Goal: Information Seeking & Learning: Learn about a topic

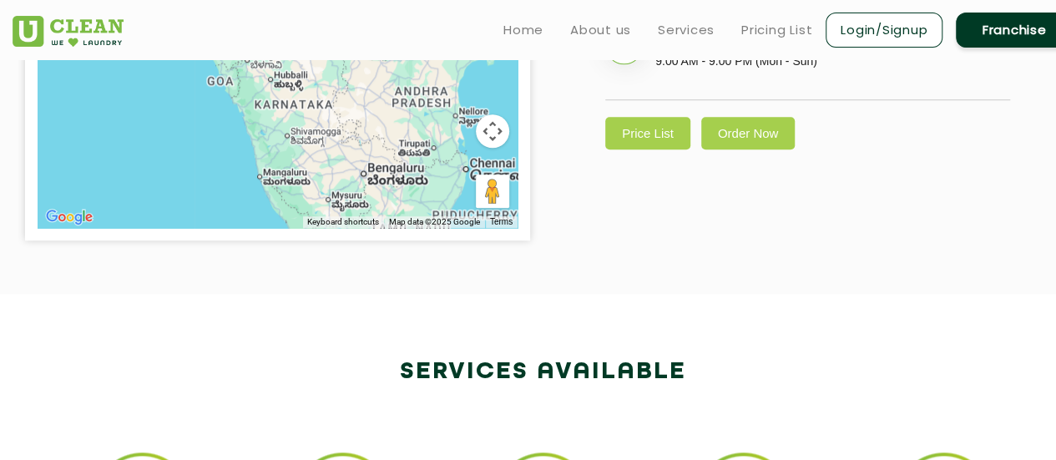
scroll to position [639, 0]
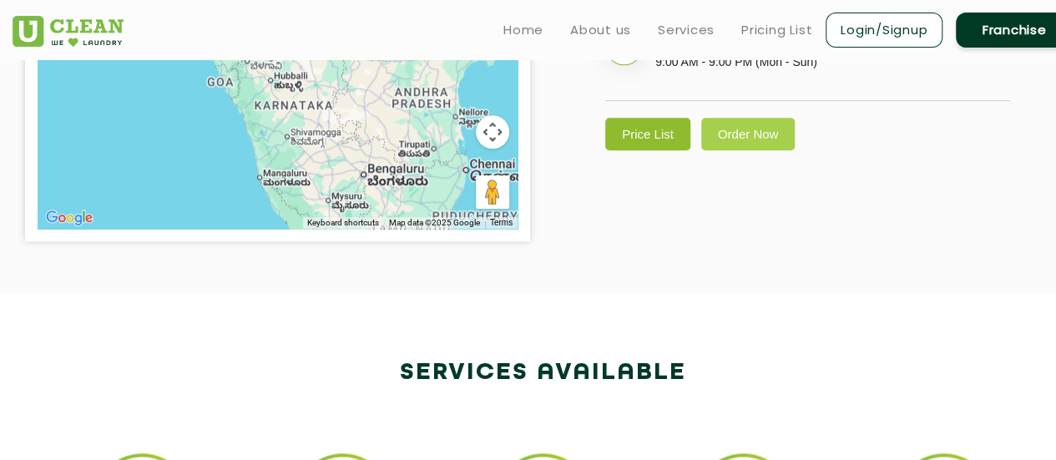
click at [641, 150] on link "Price List" at bounding box center [647, 134] width 85 height 33
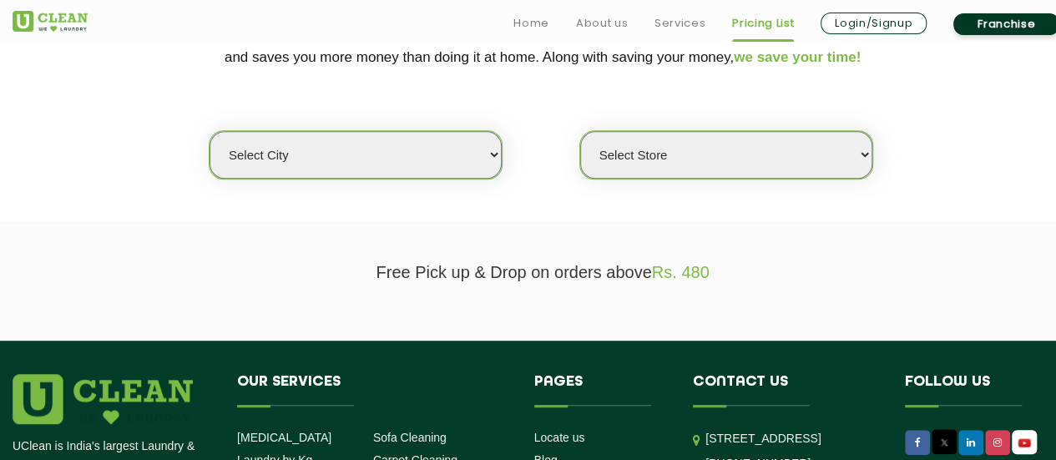
scroll to position [394, 0]
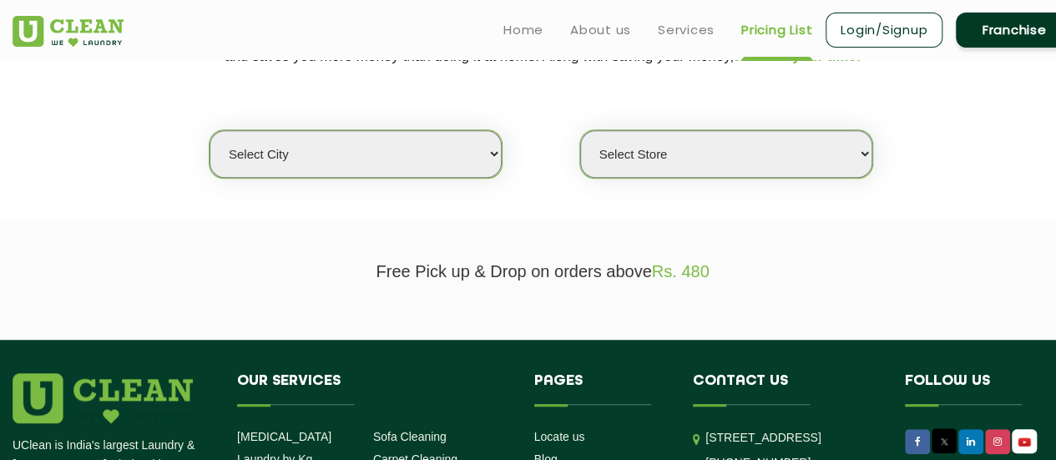
click at [456, 151] on select "Select city [GEOGRAPHIC_DATA] [GEOGRAPHIC_DATA] [GEOGRAPHIC_DATA] [GEOGRAPHIC_D…" at bounding box center [356, 154] width 292 height 48
select select "4"
click at [210, 130] on select "Select city [GEOGRAPHIC_DATA] [GEOGRAPHIC_DATA] [GEOGRAPHIC_DATA] [GEOGRAPHIC_D…" at bounding box center [356, 154] width 292 height 48
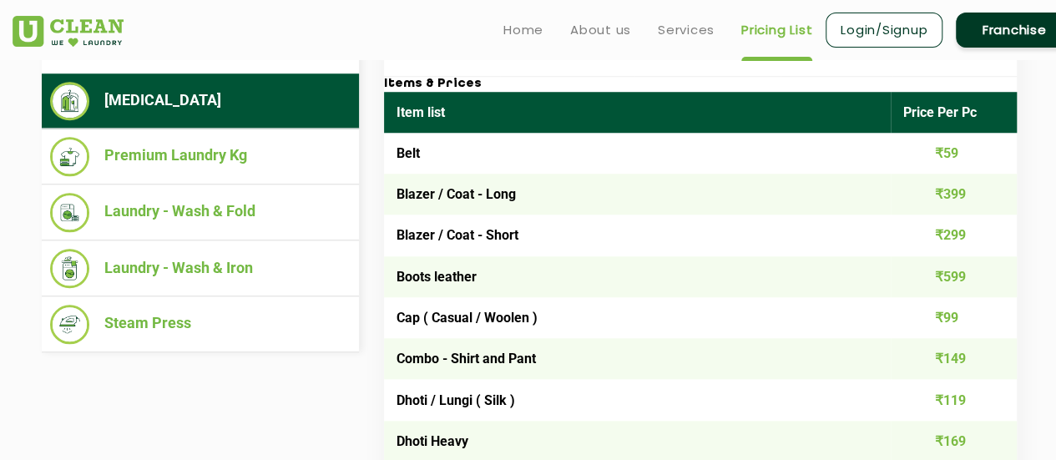
scroll to position [676, 0]
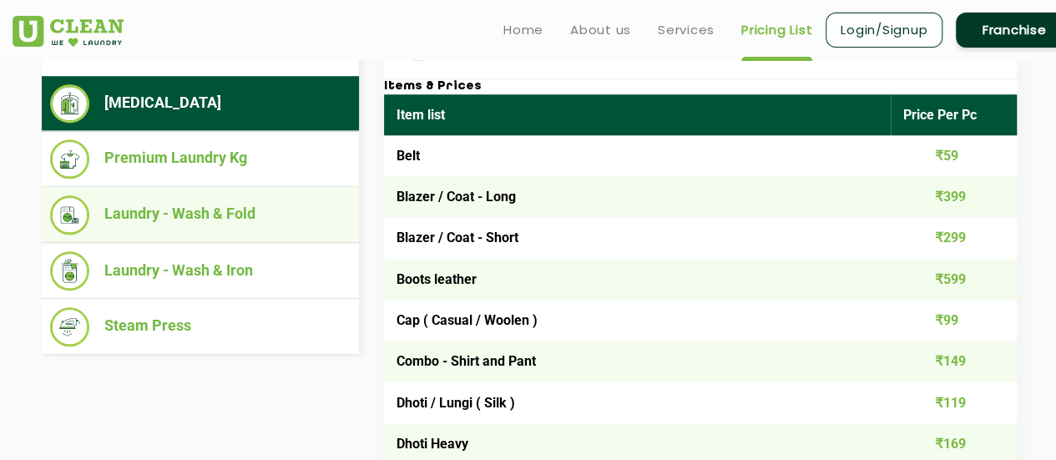
click at [260, 205] on li "Laundry - Wash & Fold" at bounding box center [200, 214] width 301 height 39
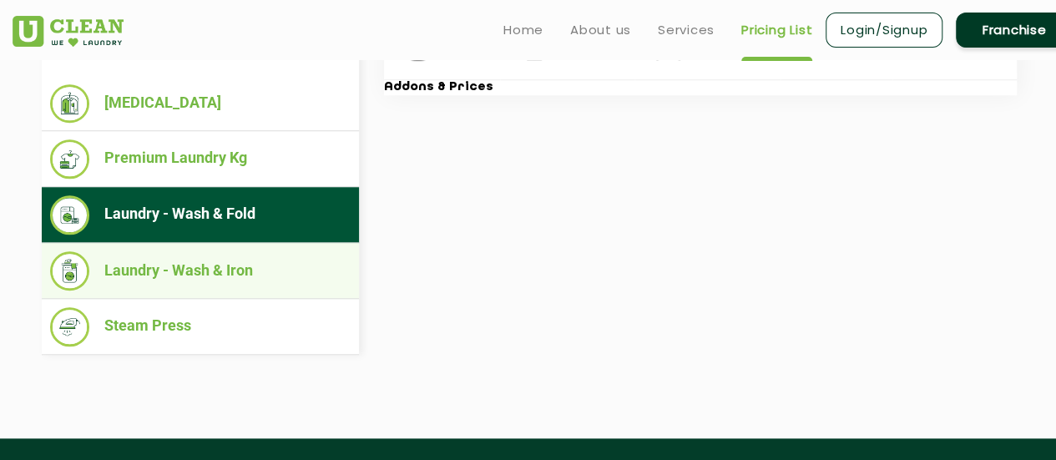
click at [220, 280] on li "Laundry - Wash & Iron" at bounding box center [200, 270] width 301 height 39
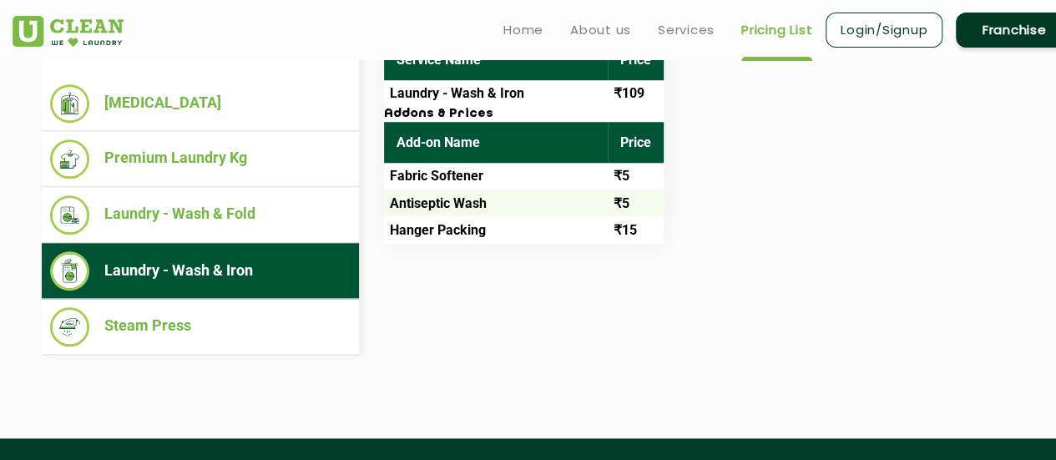
click at [220, 280] on li "Laundry - Wash & Iron" at bounding box center [200, 270] width 301 height 39
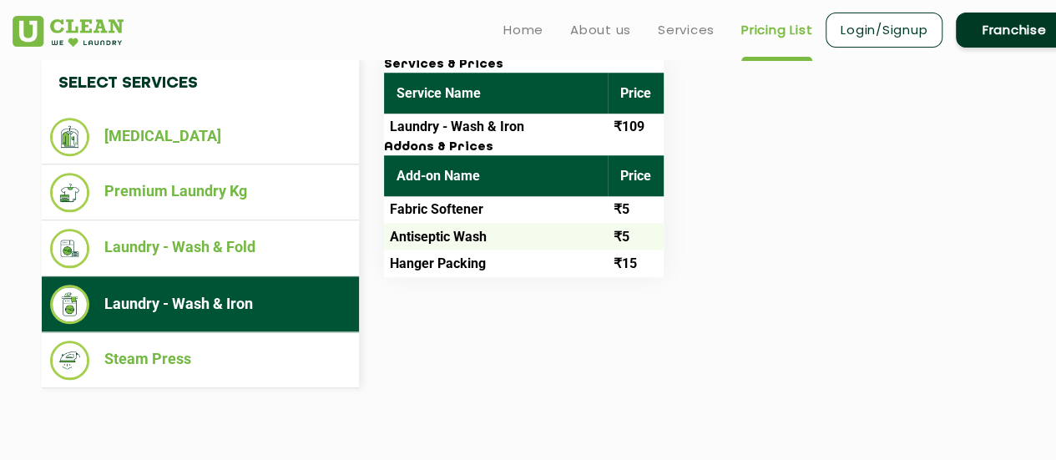
scroll to position [642, 0]
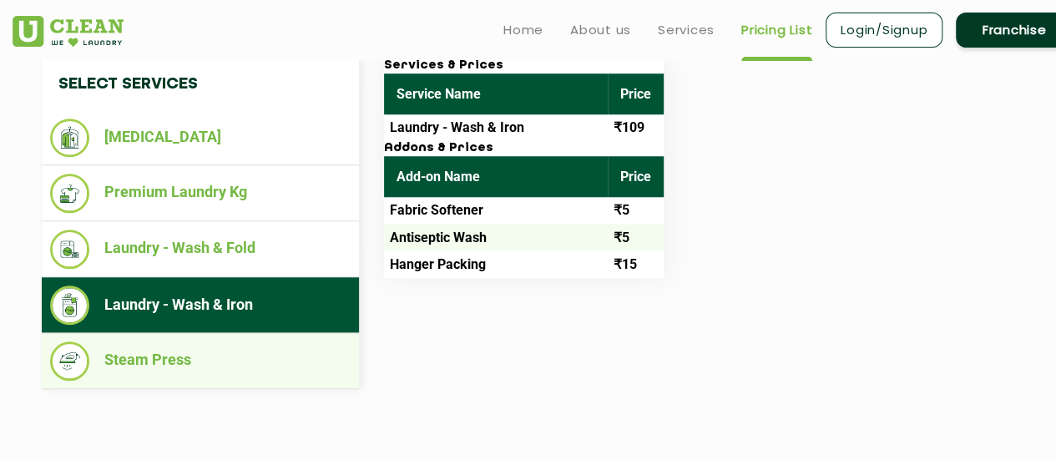
click at [177, 351] on li "Steam Press" at bounding box center [200, 360] width 301 height 39
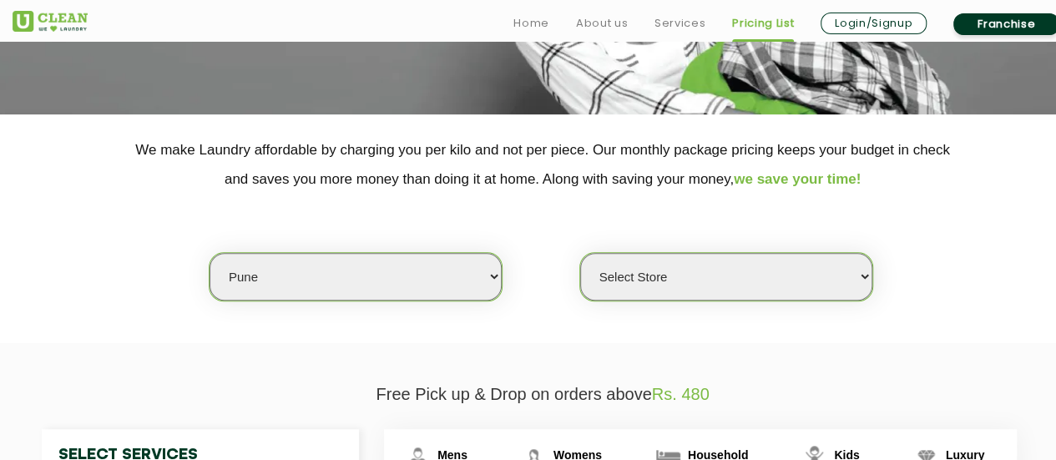
scroll to position [306, 0]
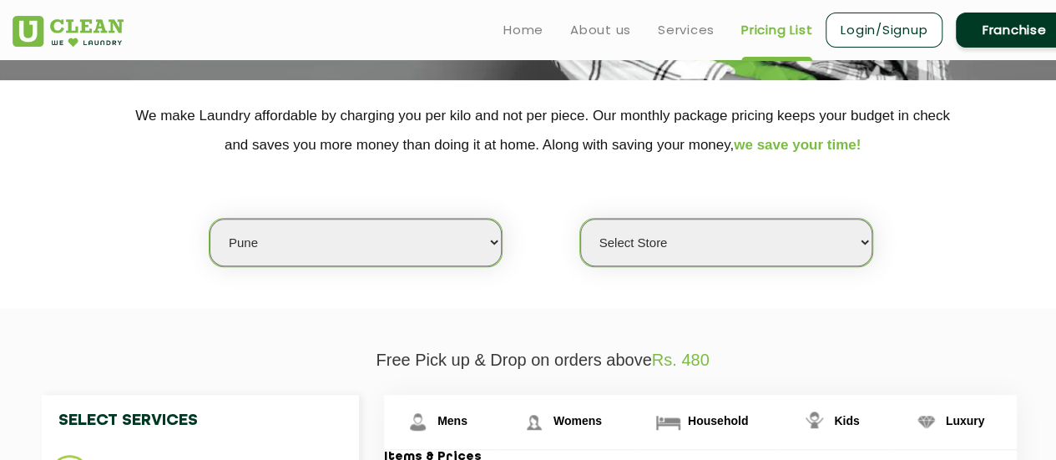
click at [825, 220] on select "Select Store [GEOGRAPHIC_DATA] [GEOGRAPHIC_DATA] [GEOGRAPHIC_DATA] [GEOGRAPHIC_…" at bounding box center [726, 243] width 292 height 48
select select "333"
click at [580, 219] on select "Select Store [GEOGRAPHIC_DATA] [GEOGRAPHIC_DATA] [GEOGRAPHIC_DATA] [GEOGRAPHIC_…" at bounding box center [726, 243] width 292 height 48
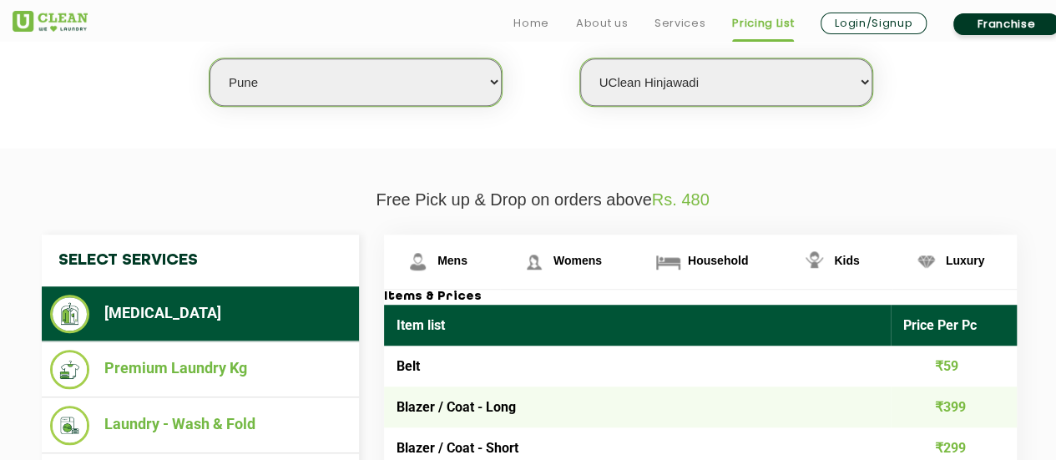
scroll to position [467, 0]
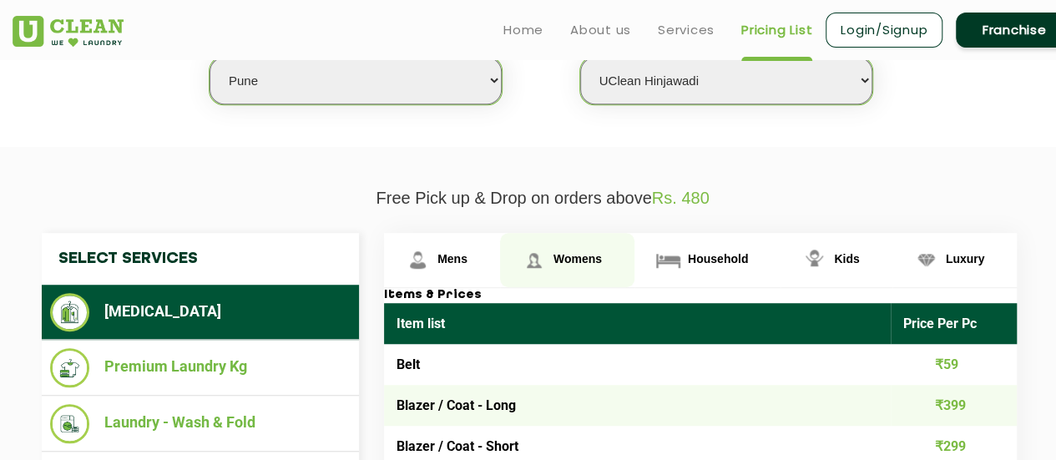
click at [467, 254] on span "Womens" at bounding box center [452, 258] width 30 height 13
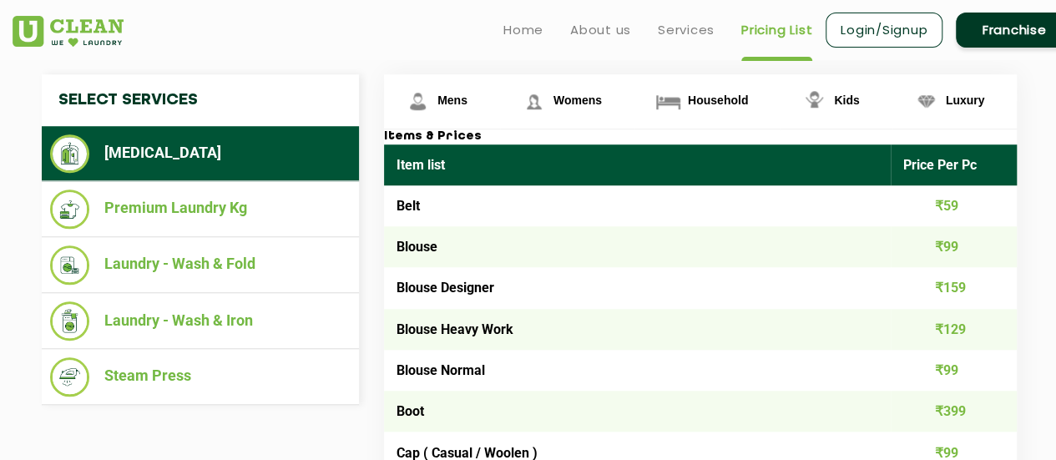
scroll to position [625, 0]
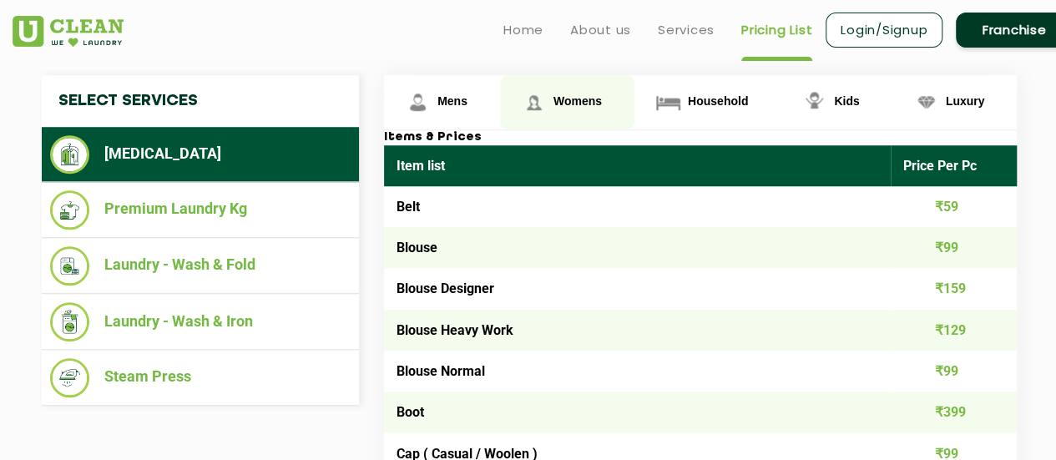
click at [579, 87] on link "Womens" at bounding box center [567, 102] width 134 height 54
click at [579, 94] on span "Womens" at bounding box center [577, 100] width 48 height 13
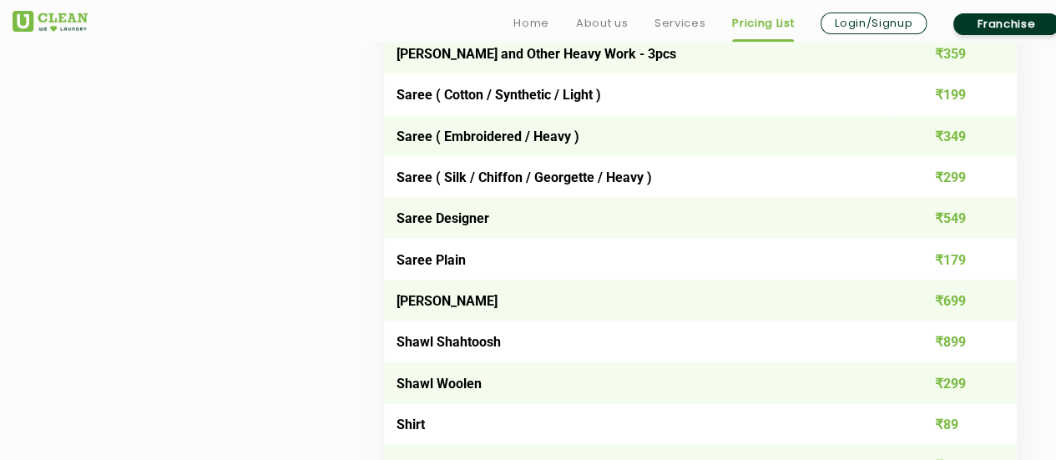
scroll to position [4773, 0]
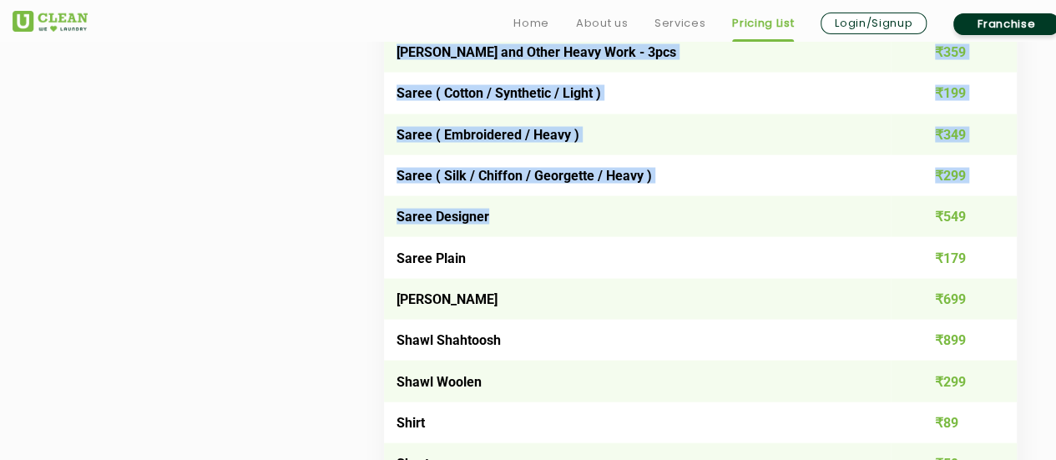
drag, startPoint x: 487, startPoint y: 243, endPoint x: 382, endPoint y: 246, distance: 105.2
click at [412, 237] on td "Saree Designer" at bounding box center [637, 216] width 507 height 41
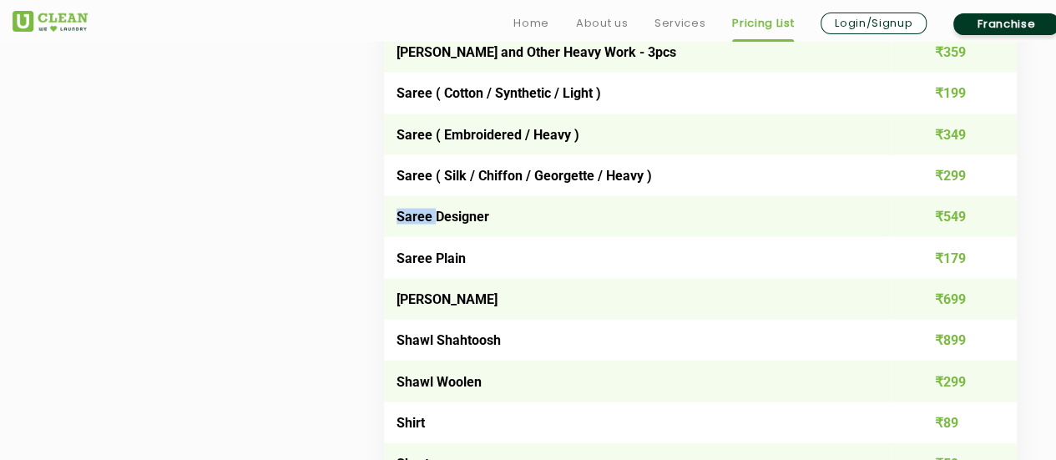
click at [412, 237] on td "Saree Designer" at bounding box center [637, 216] width 507 height 41
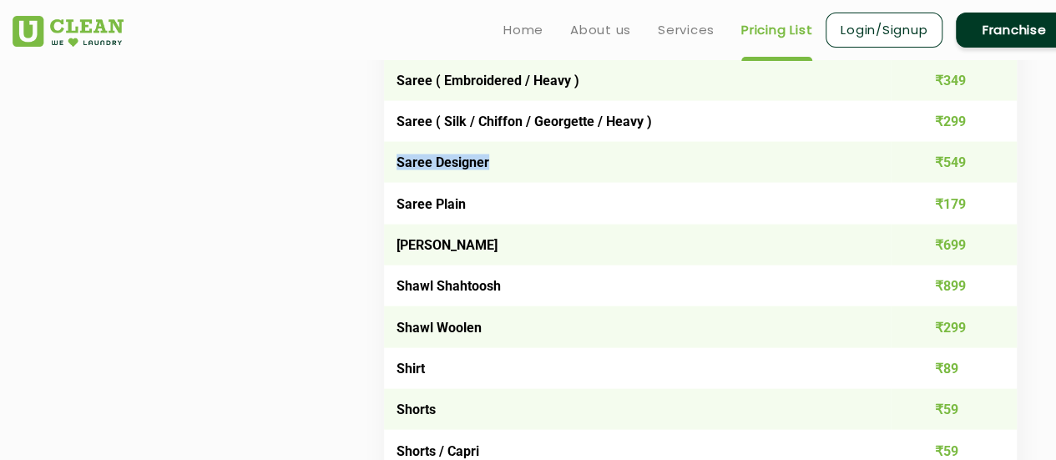
scroll to position [4828, 0]
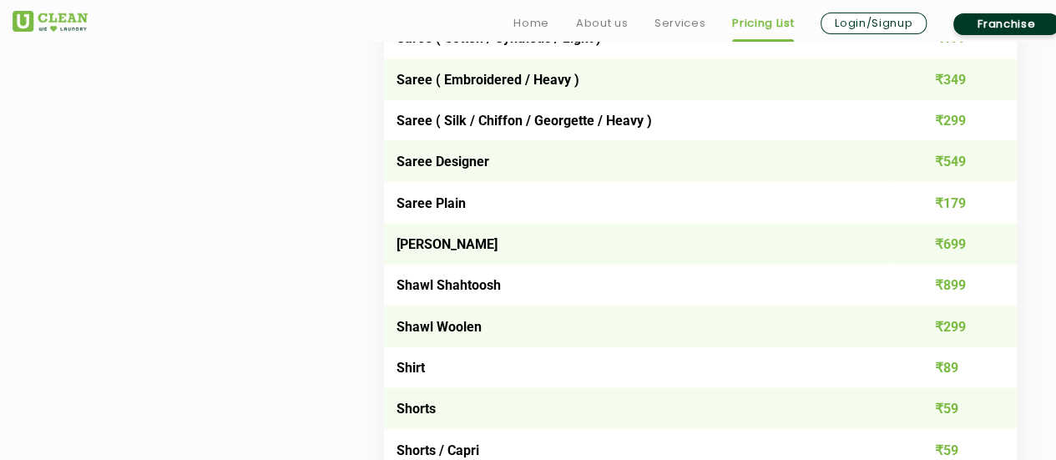
click at [462, 223] on td "Saree Plain" at bounding box center [637, 202] width 507 height 41
click at [445, 223] on td "Saree Plain" at bounding box center [637, 202] width 507 height 41
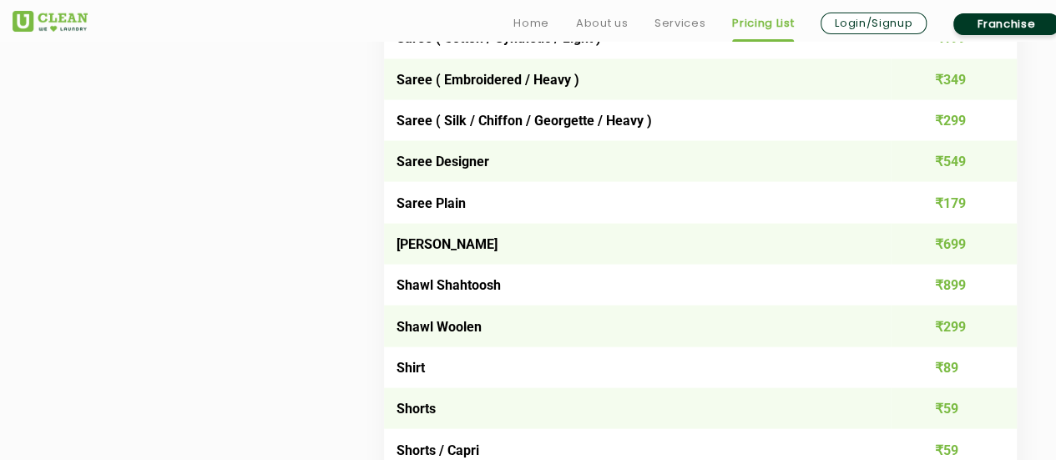
click at [409, 223] on td "Saree Plain" at bounding box center [637, 202] width 507 height 41
copy td "Saree Plain"
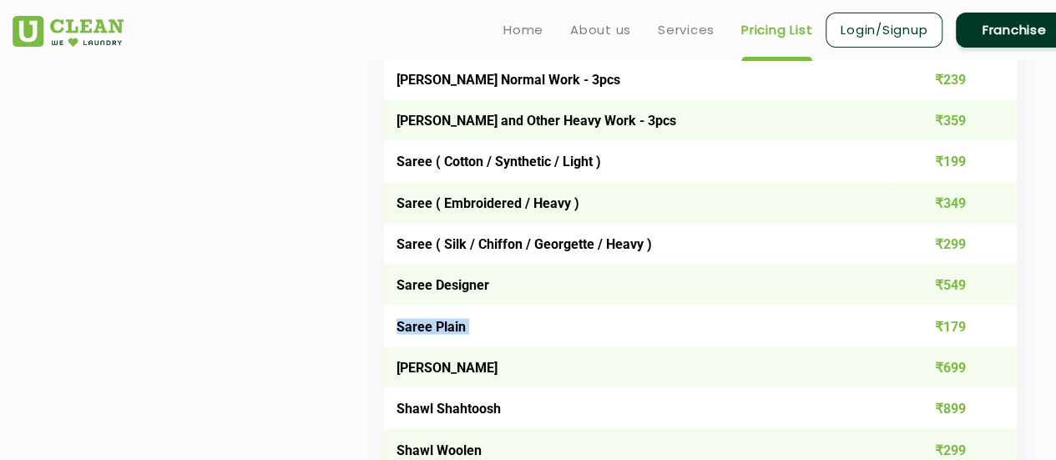
scroll to position [4702, 0]
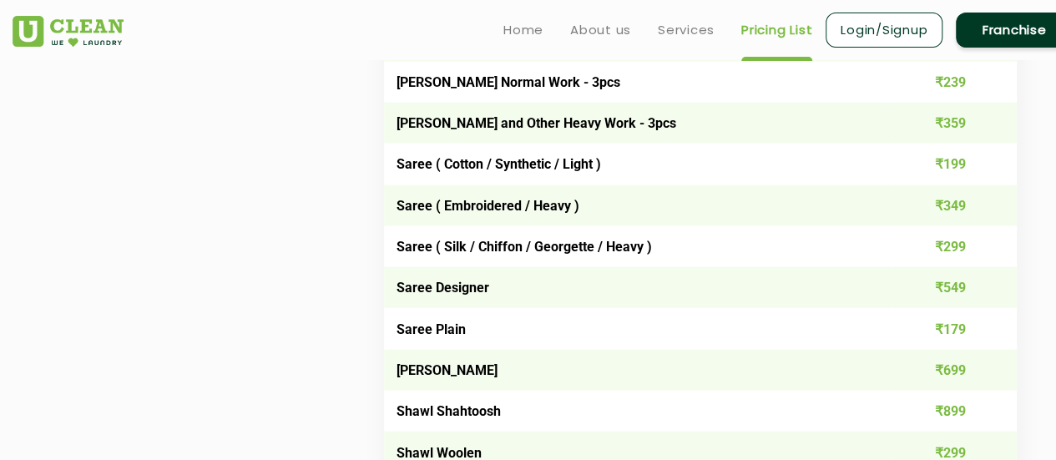
click at [534, 181] on td "Saree ( Cotton / Synthetic / Light )" at bounding box center [637, 163] width 507 height 41
copy td "Saree ( Cotton / Synthetic / Light )"
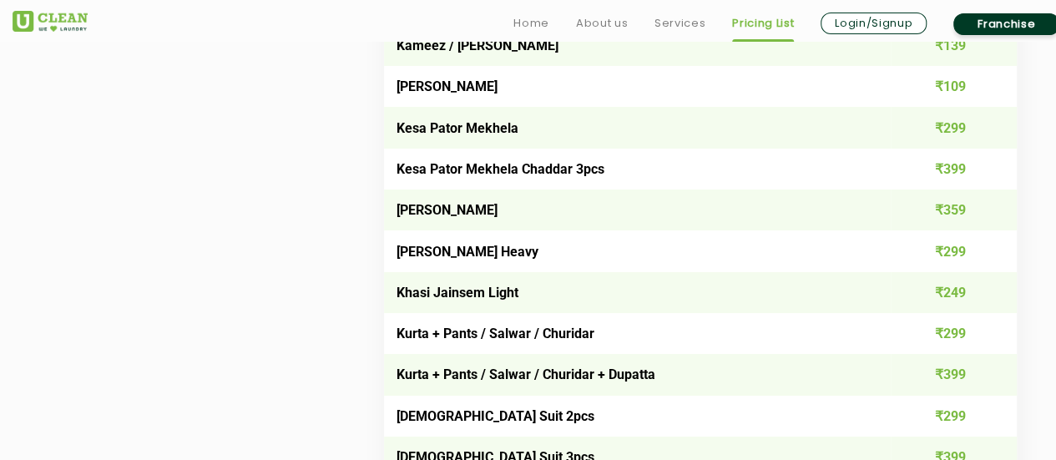
scroll to position [3062, 0]
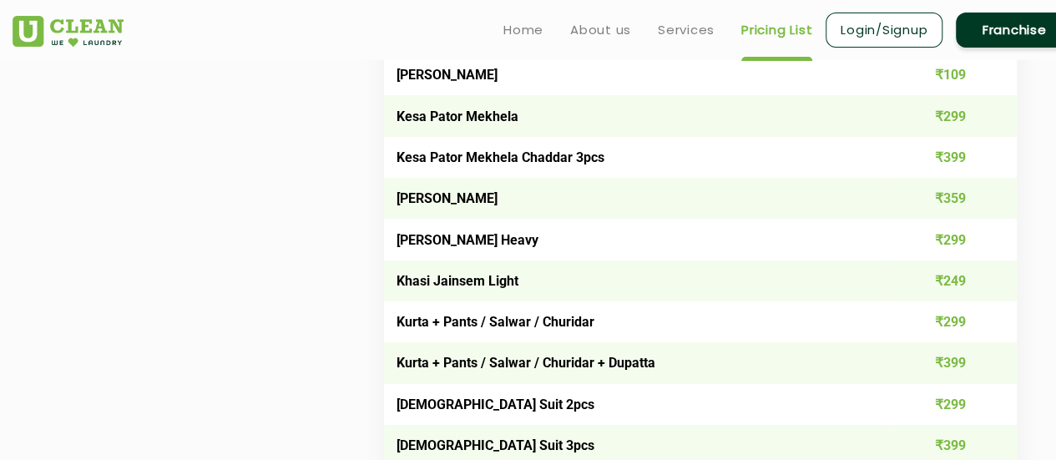
click at [406, 338] on td "Kurta + Pants / Salwar / Churidar" at bounding box center [637, 321] width 507 height 41
copy td "Kurta + Pants / Salwar / Churidar"
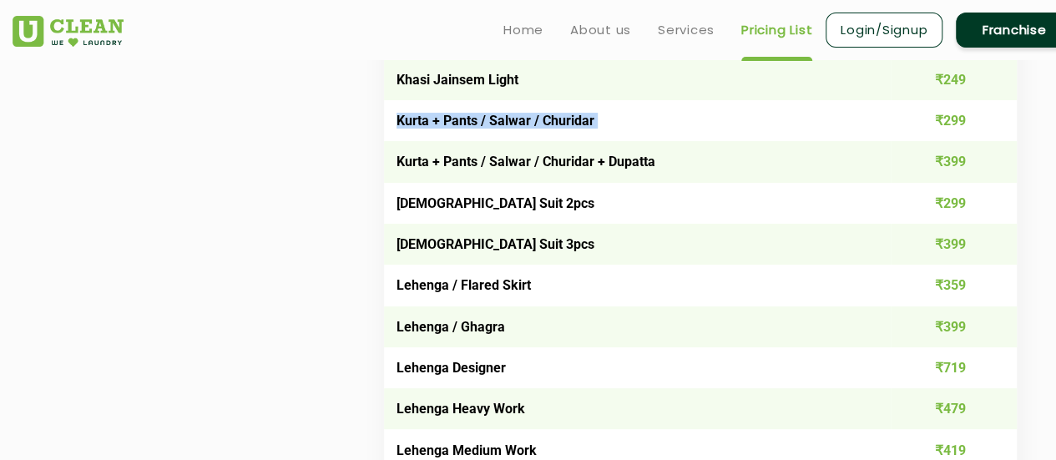
scroll to position [3264, 0]
click at [402, 221] on td "[DEMOGRAPHIC_DATA] Suit 2pcs" at bounding box center [637, 202] width 507 height 41
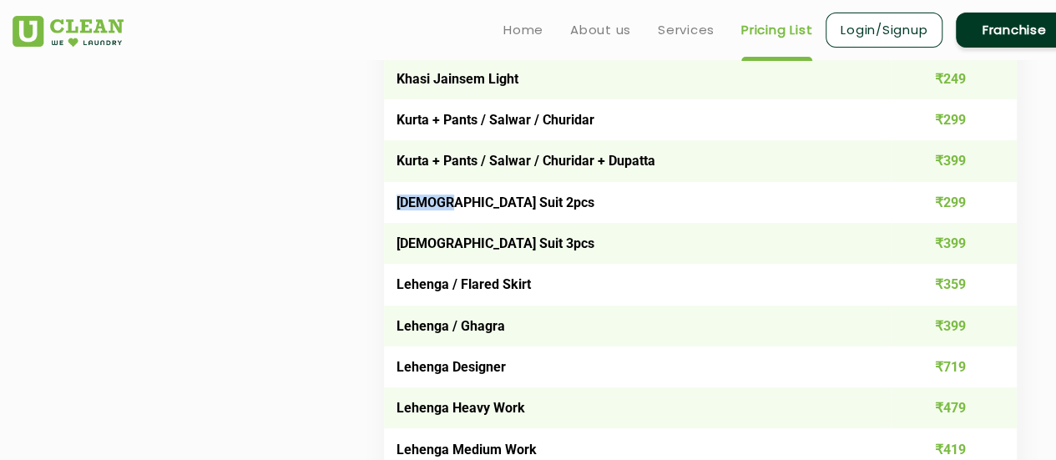
click at [402, 221] on td "[DEMOGRAPHIC_DATA] Suit 2pcs" at bounding box center [637, 202] width 507 height 41
copy td "[DEMOGRAPHIC_DATA] Suit 2pcs"
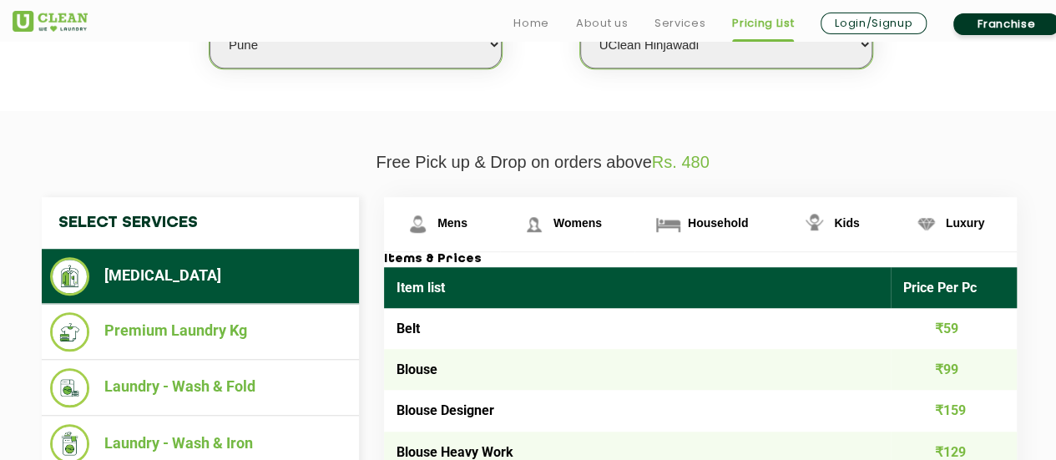
scroll to position [506, 0]
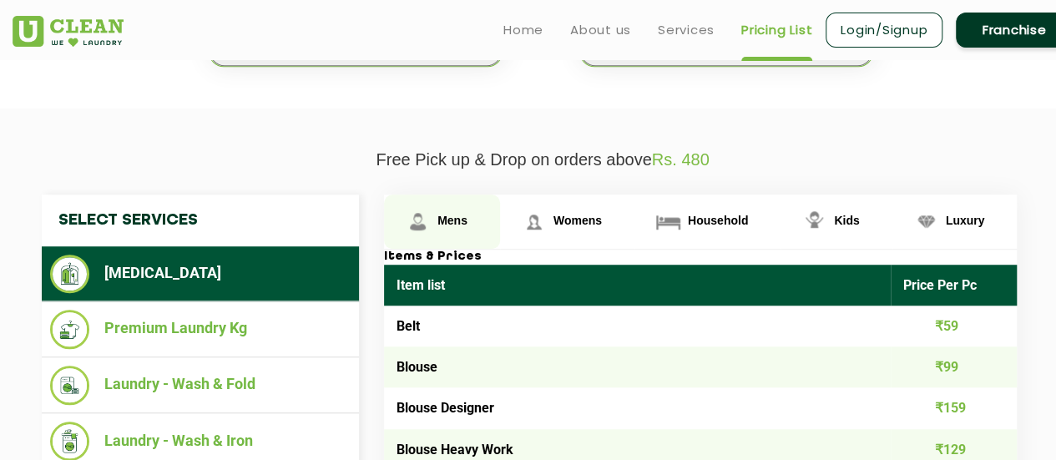
click at [469, 211] on link "Mens" at bounding box center [442, 222] width 116 height 54
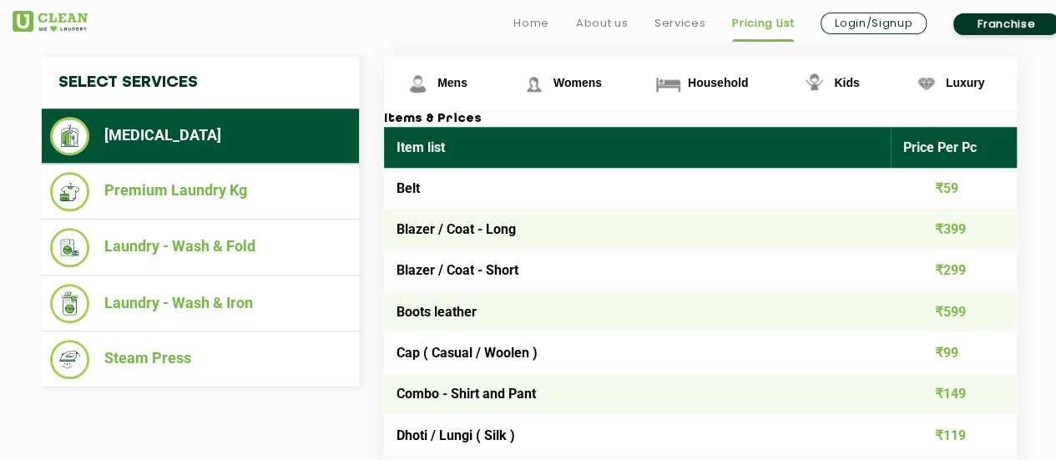
scroll to position [652, 0]
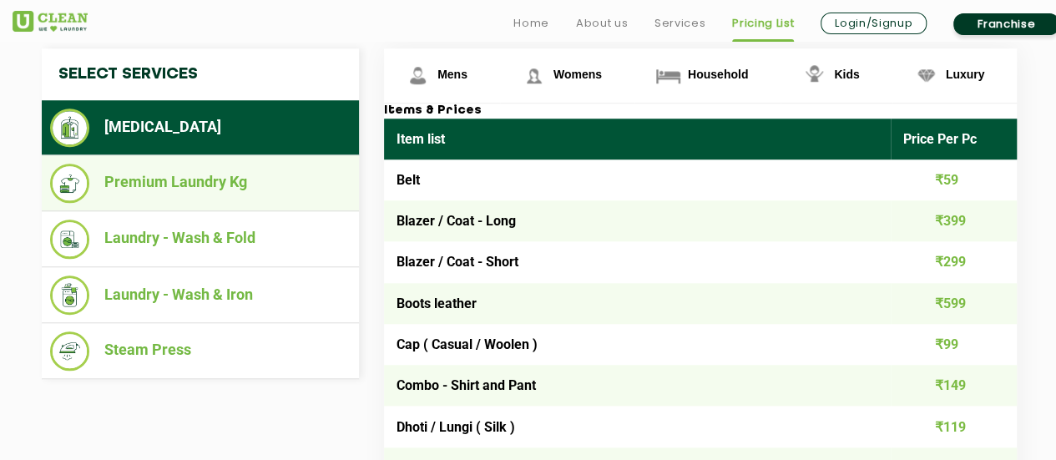
click at [119, 190] on li "Premium Laundry Kg" at bounding box center [200, 183] width 301 height 39
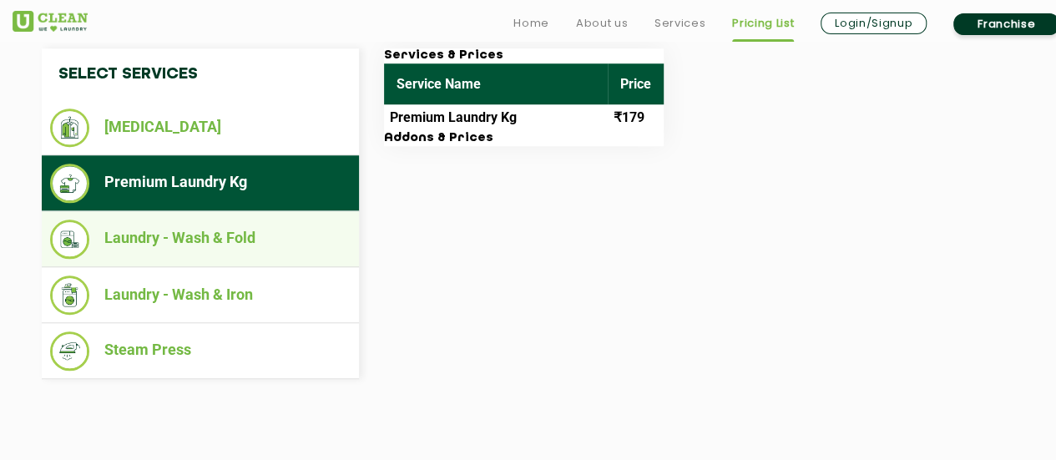
click at [179, 238] on li "Laundry - Wash & Fold" at bounding box center [200, 239] width 301 height 39
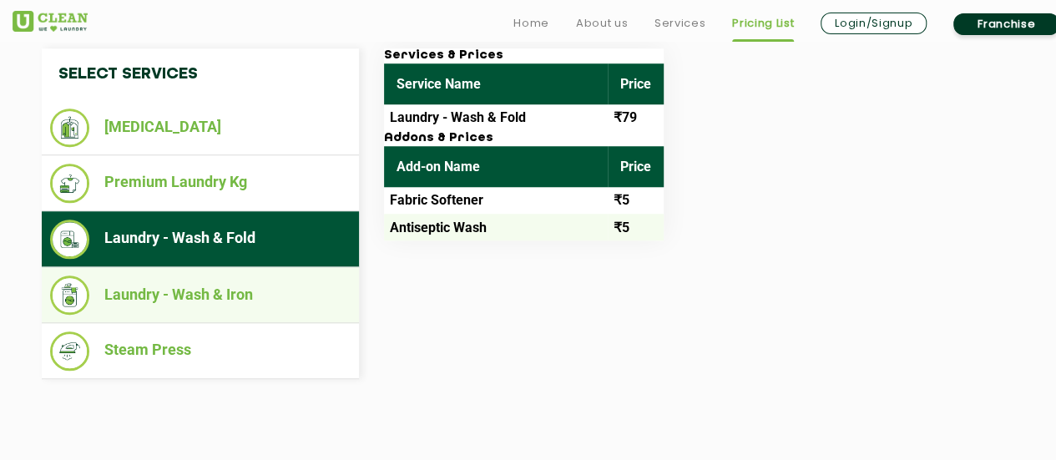
click at [185, 290] on li "Laundry - Wash & Iron" at bounding box center [200, 294] width 301 height 39
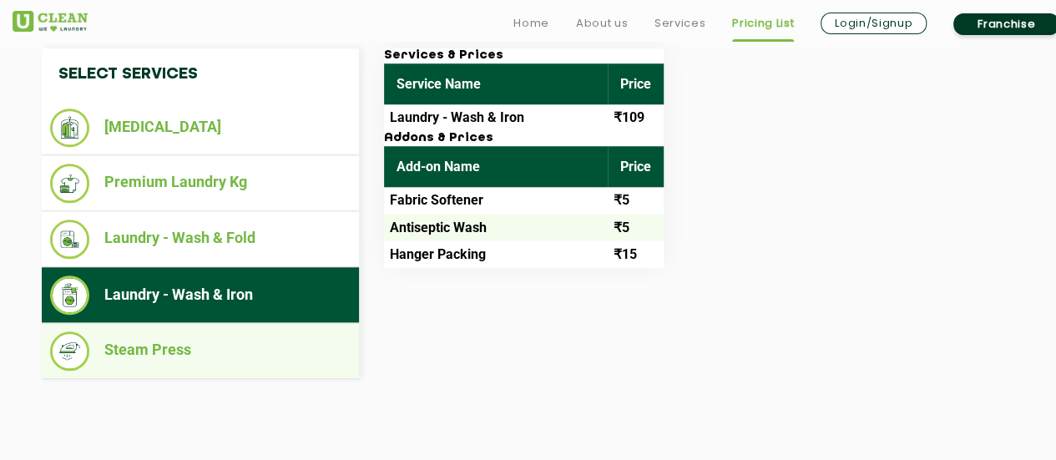
click at [188, 345] on li "Steam Press" at bounding box center [200, 350] width 301 height 39
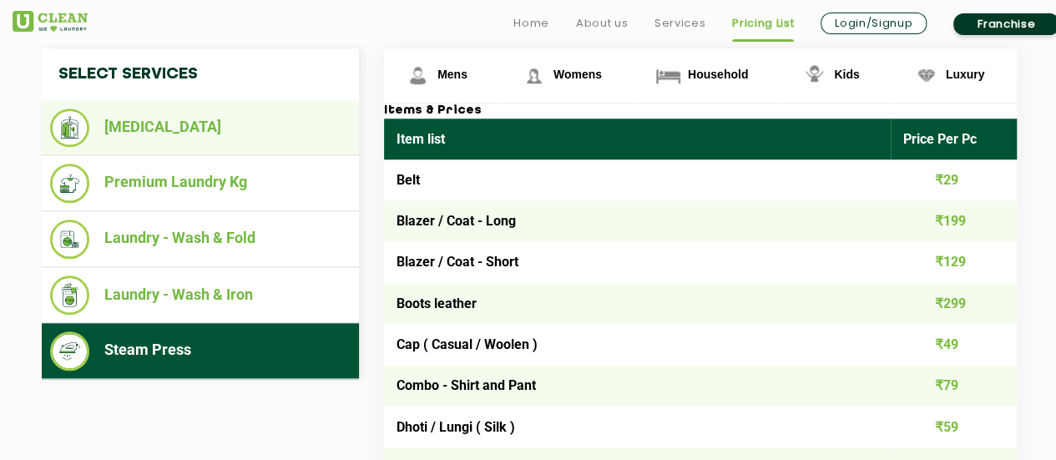
click at [174, 110] on li "[MEDICAL_DATA]" at bounding box center [200, 128] width 301 height 38
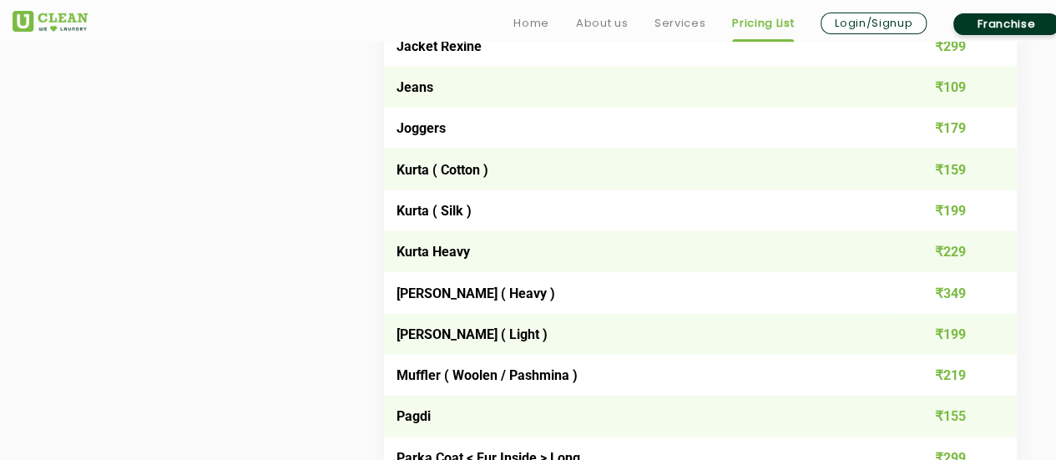
scroll to position [1692, 0]
drag, startPoint x: 482, startPoint y: 299, endPoint x: 388, endPoint y: 301, distance: 93.5
click at [388, 301] on td "[PERSON_NAME] ( Heavy )" at bounding box center [637, 291] width 507 height 41
copy td "[PERSON_NAME]"
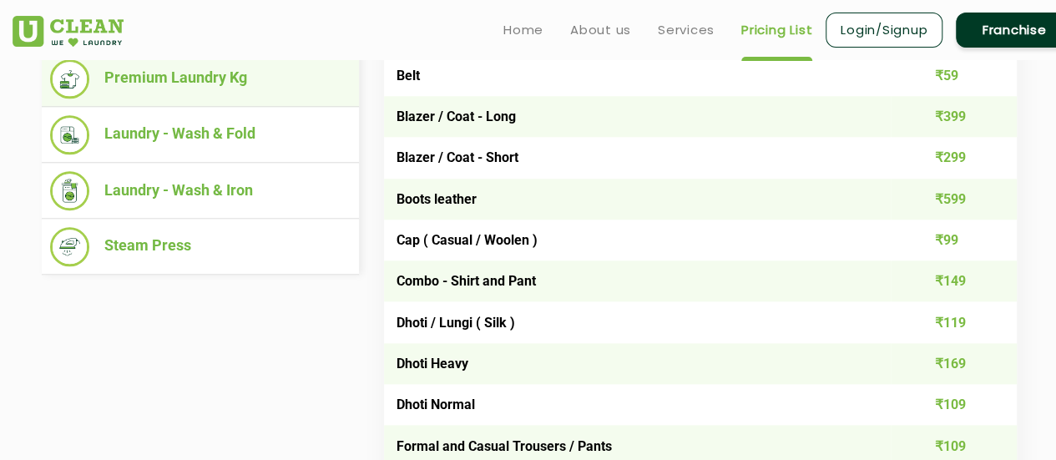
scroll to position [758, 0]
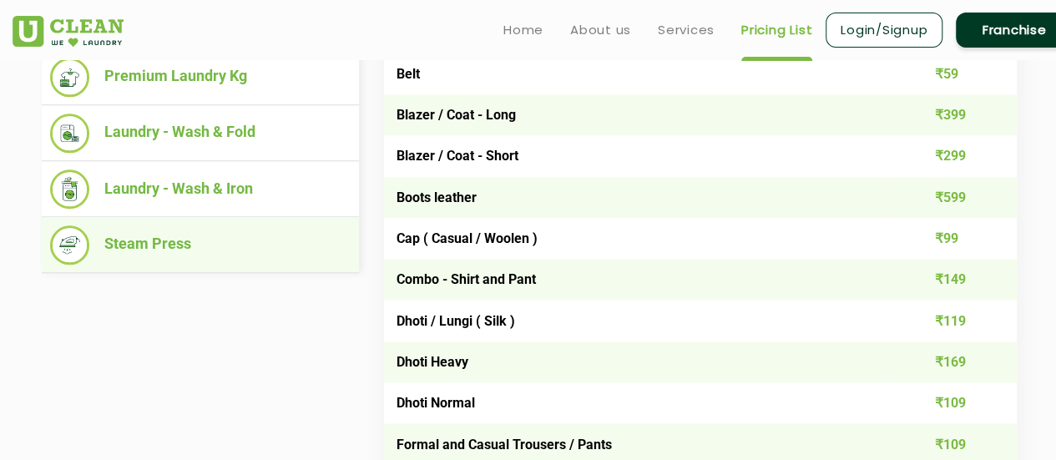
click at [184, 245] on li "Steam Press" at bounding box center [200, 244] width 301 height 39
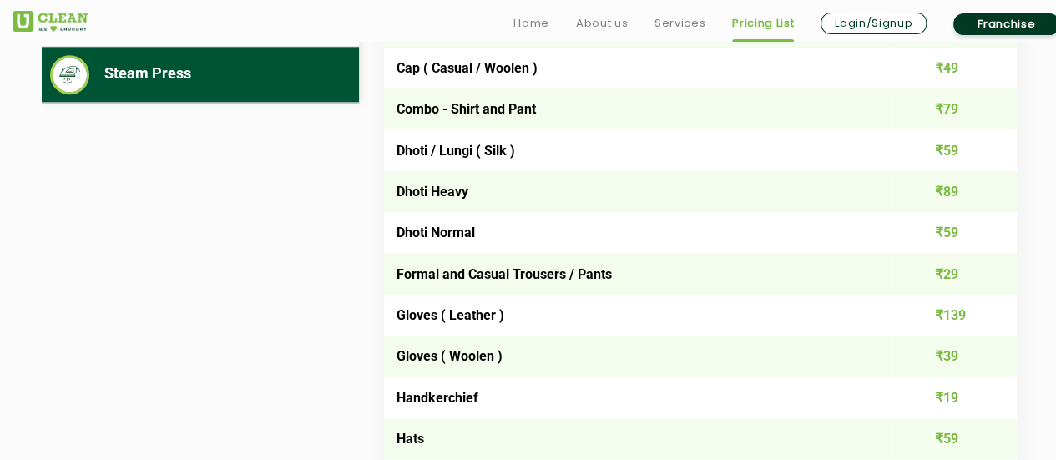
scroll to position [947, 0]
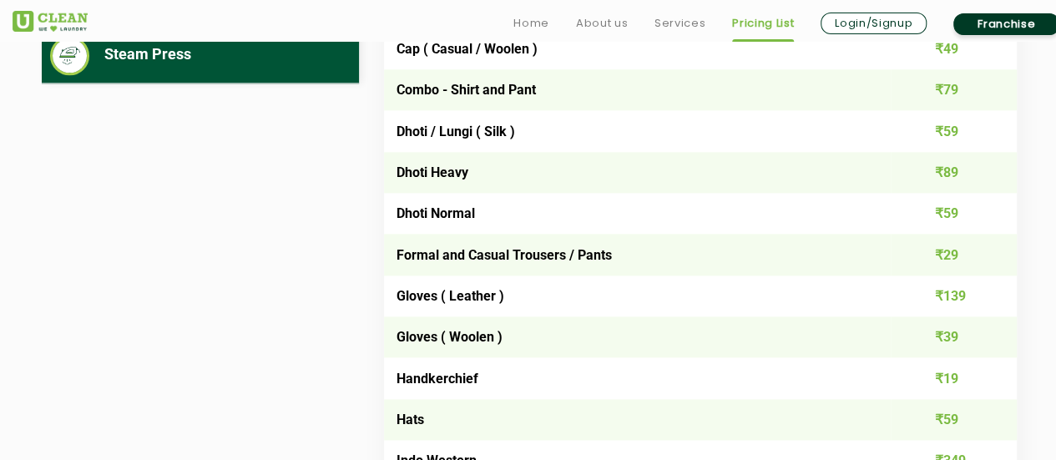
click at [513, 126] on td "Dhoti / Lungi ( Silk )" at bounding box center [637, 130] width 507 height 41
drag, startPoint x: 513, startPoint y: 126, endPoint x: 389, endPoint y: 143, distance: 124.7
click at [389, 143] on td "Dhoti / Lungi ( Silk )" at bounding box center [637, 130] width 507 height 41
copy td "Dhoti / Lungi ( Silk )"
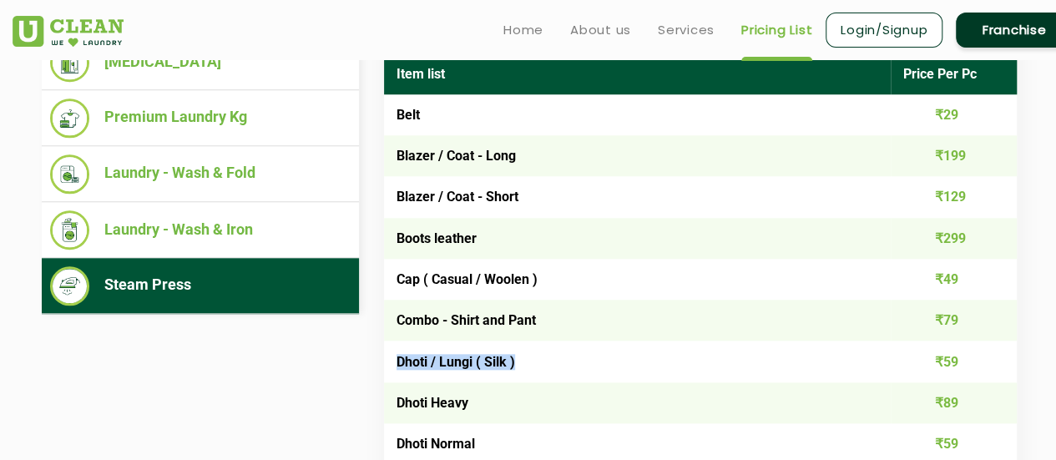
scroll to position [715, 0]
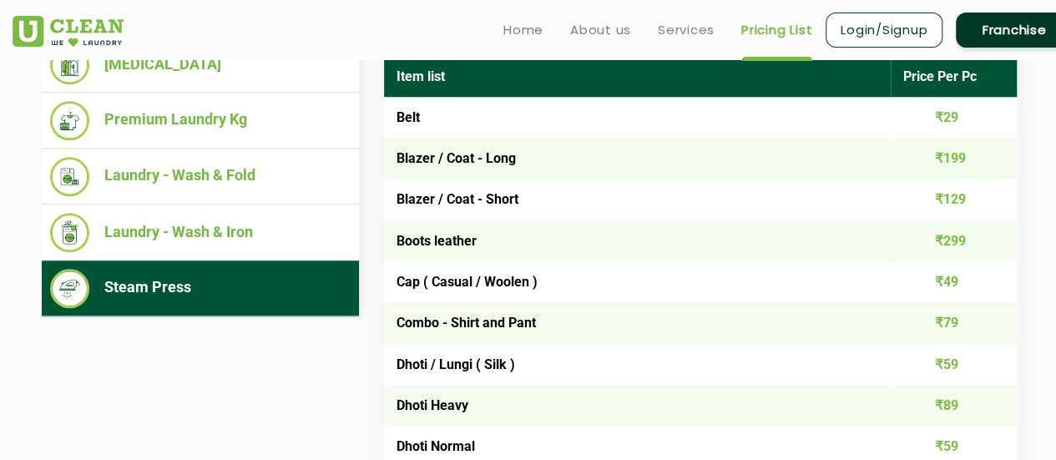
click at [475, 195] on td "Blazer / Coat - Short" at bounding box center [637, 199] width 507 height 41
click at [400, 200] on td "Blazer / Coat - Short" at bounding box center [637, 199] width 507 height 41
copy td "Blazer / Coat"
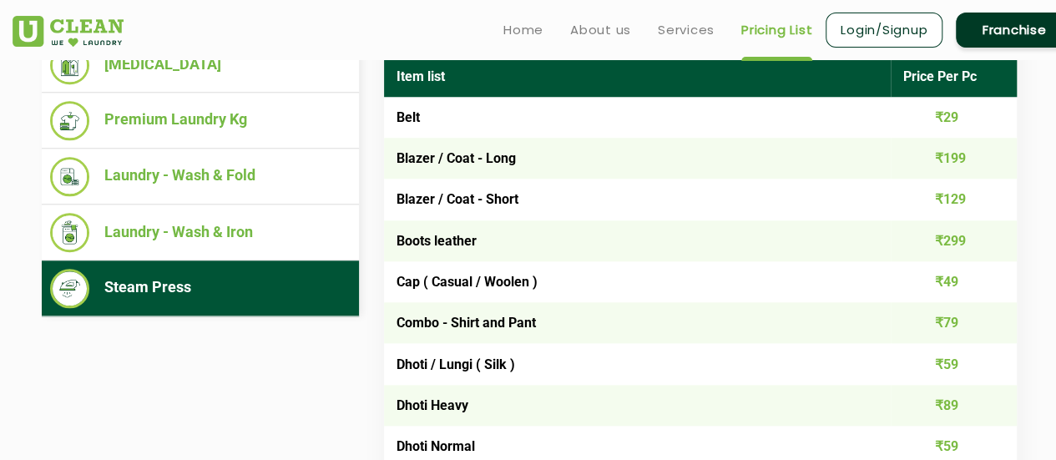
click at [589, 293] on td "Cap ( Casual / Woolen )" at bounding box center [637, 281] width 507 height 41
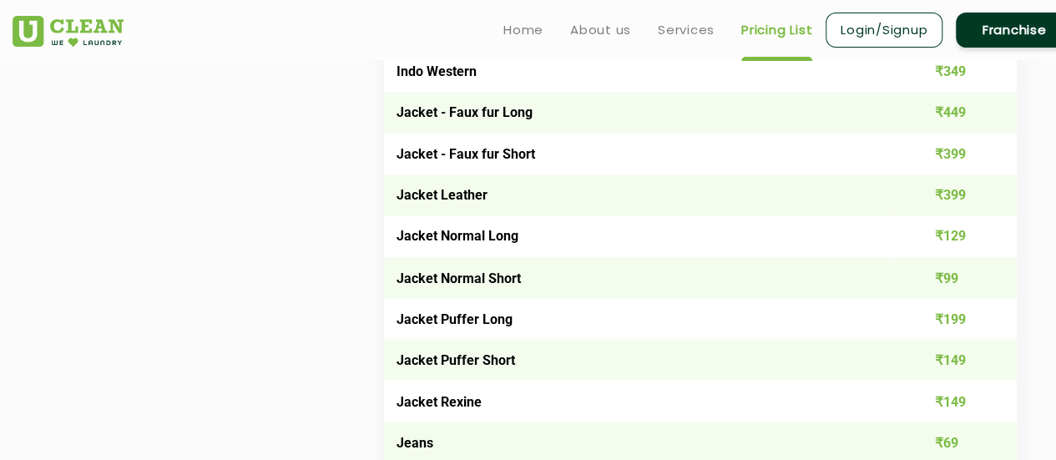
scroll to position [1333, 0]
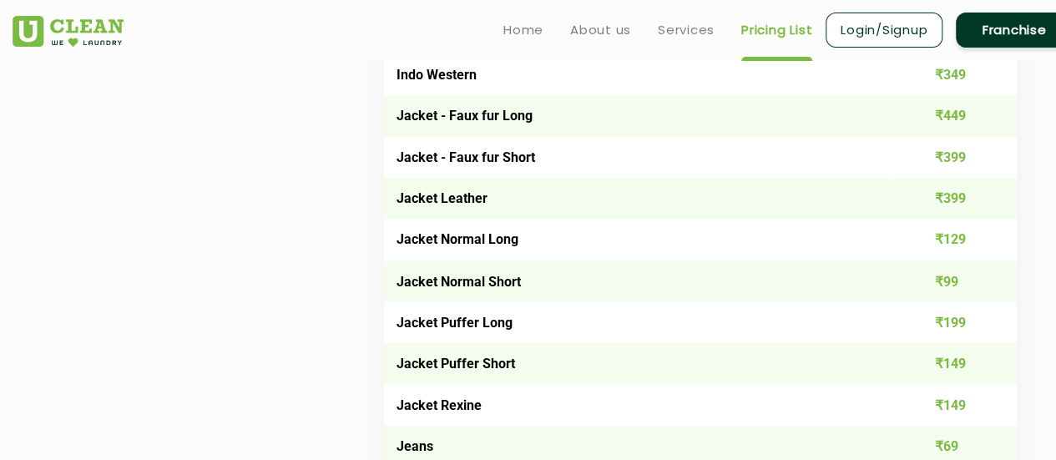
click at [484, 242] on td "Jacket Normal Long" at bounding box center [637, 239] width 507 height 41
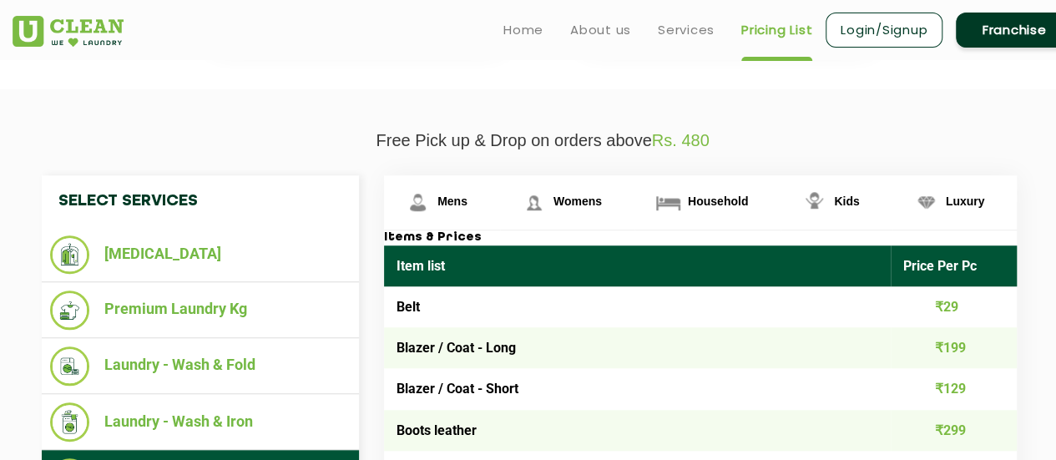
scroll to position [523, 0]
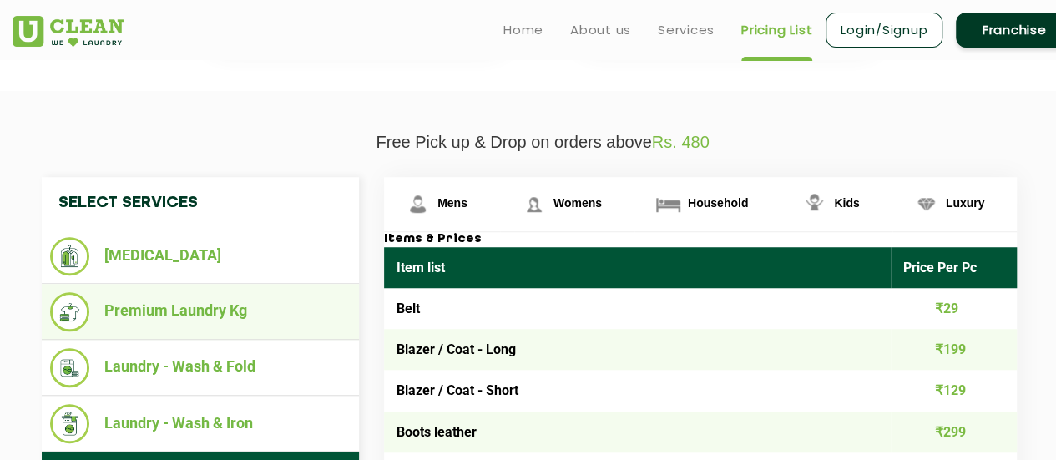
click at [195, 297] on li "Premium Laundry Kg" at bounding box center [200, 311] width 301 height 39
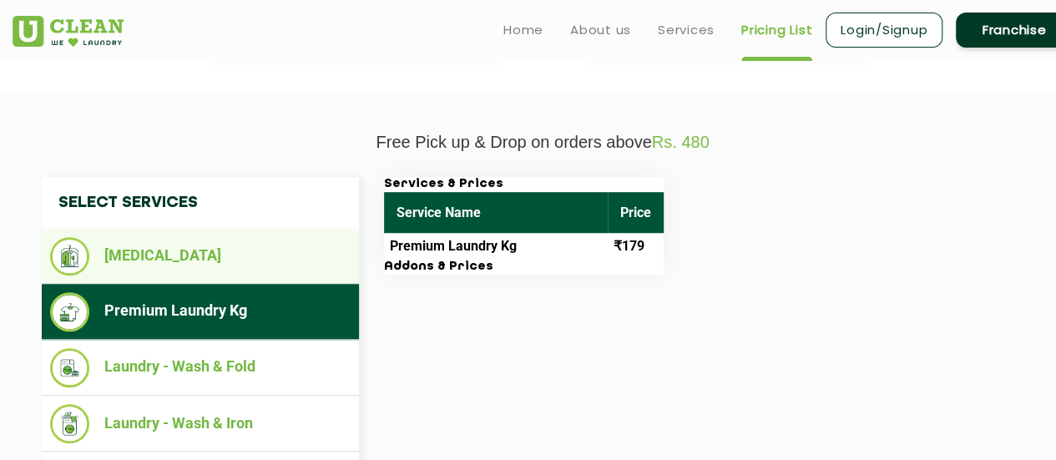
click at [210, 264] on li "[MEDICAL_DATA]" at bounding box center [200, 256] width 301 height 38
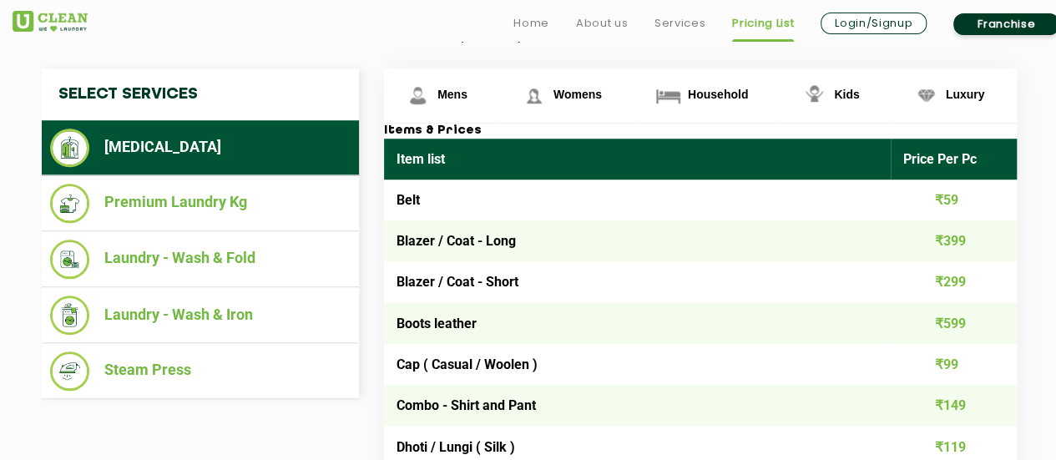
scroll to position [631, 0]
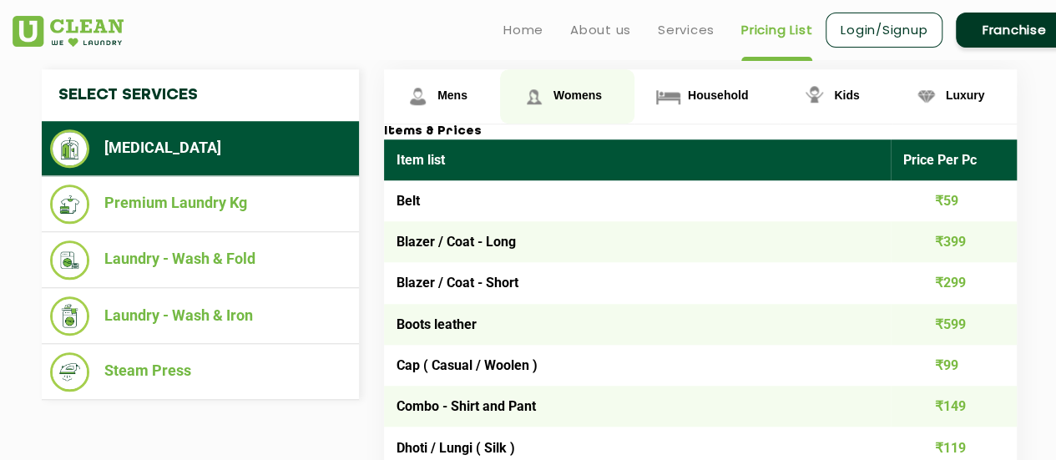
click at [500, 109] on link "Womens" at bounding box center [442, 96] width 116 height 54
